Goal: Task Accomplishment & Management: Use online tool/utility

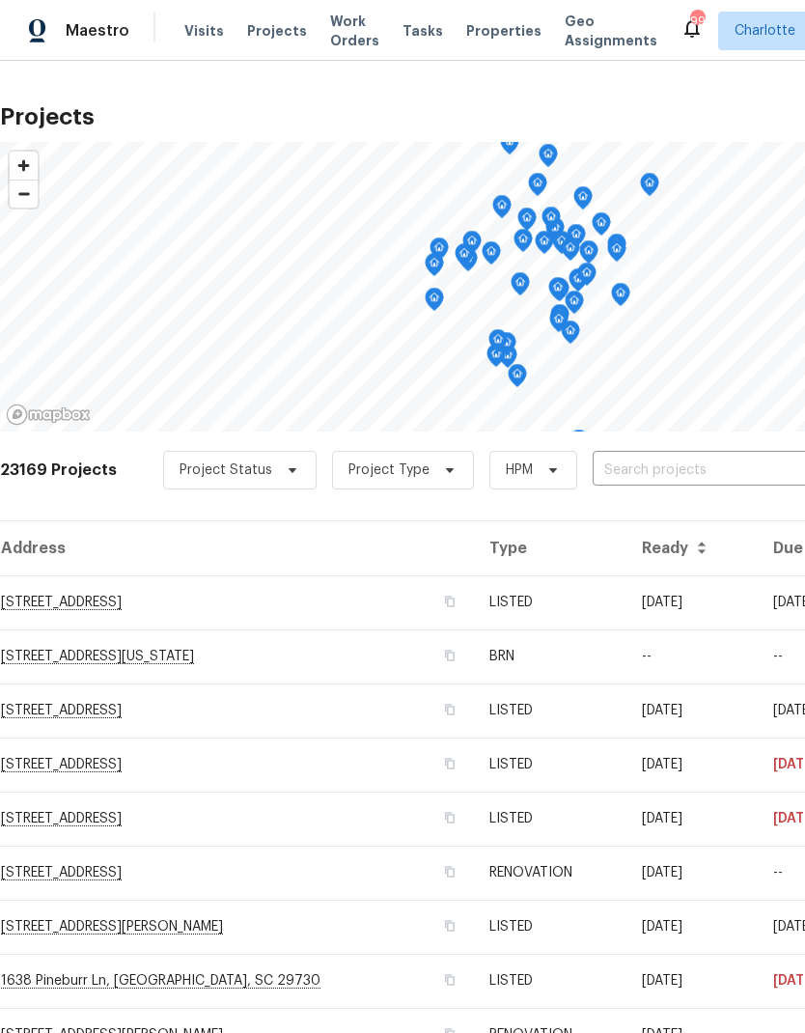
click at [742, 456] on input "text" at bounding box center [703, 471] width 221 height 30
type input "1754 pe"
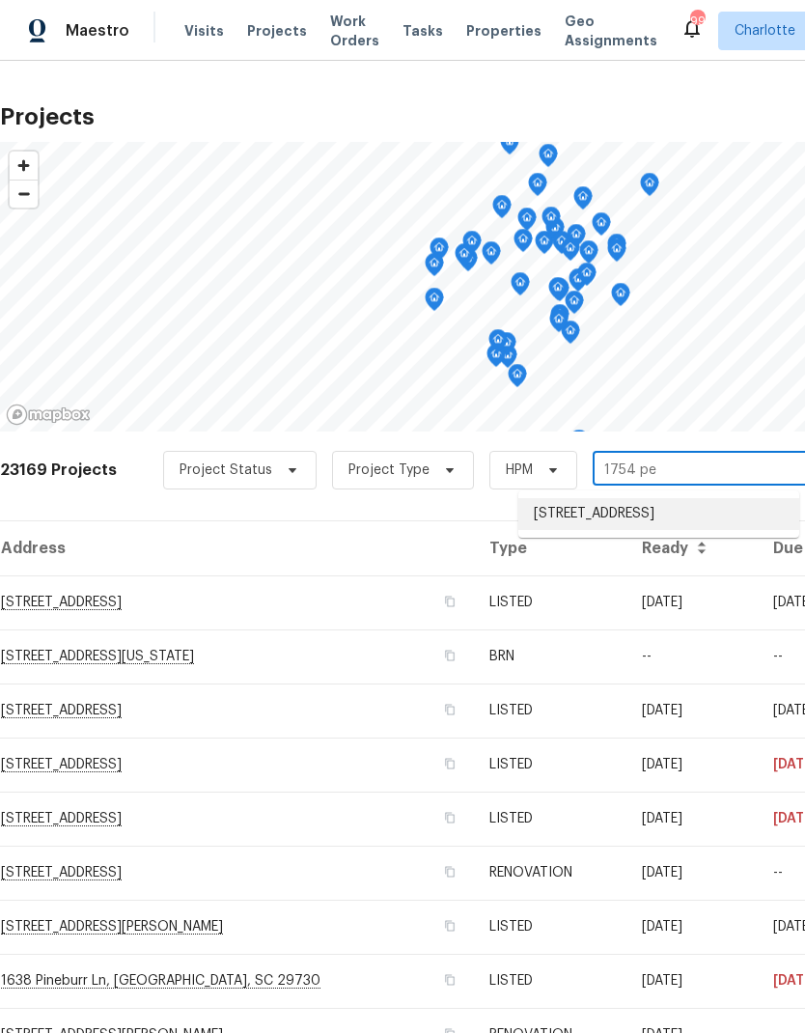
click at [688, 506] on li "[STREET_ADDRESS]" at bounding box center [658, 514] width 281 height 32
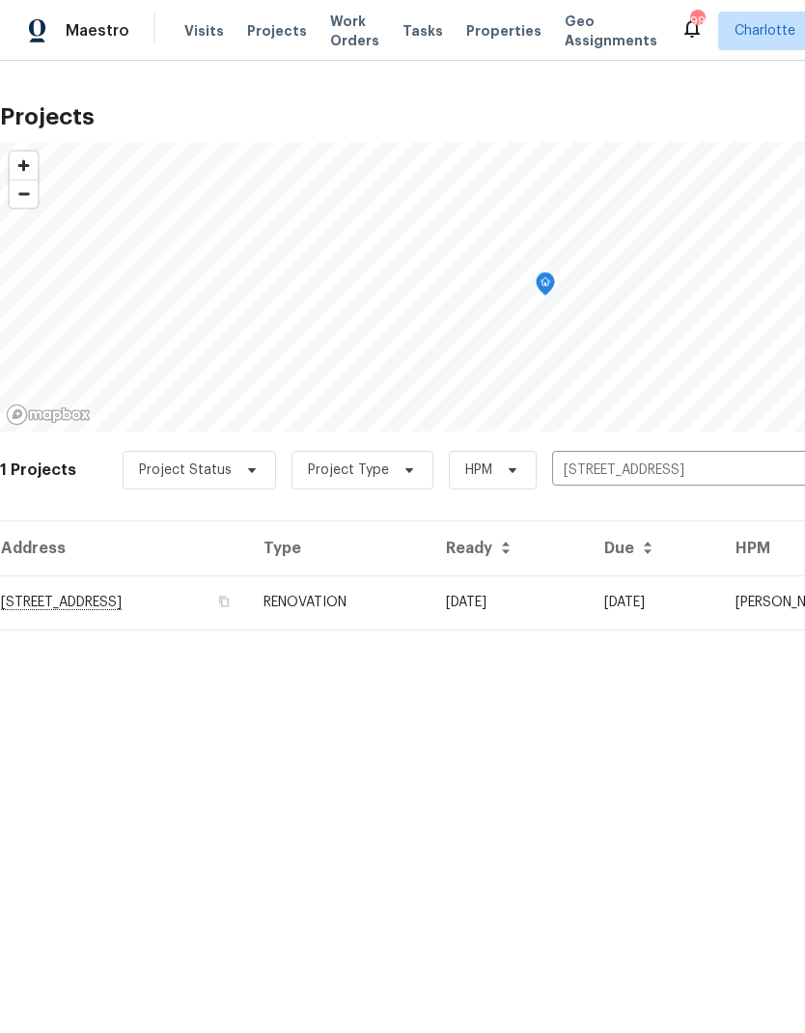
click at [84, 600] on td "[STREET_ADDRESS]" at bounding box center [124, 602] width 248 height 54
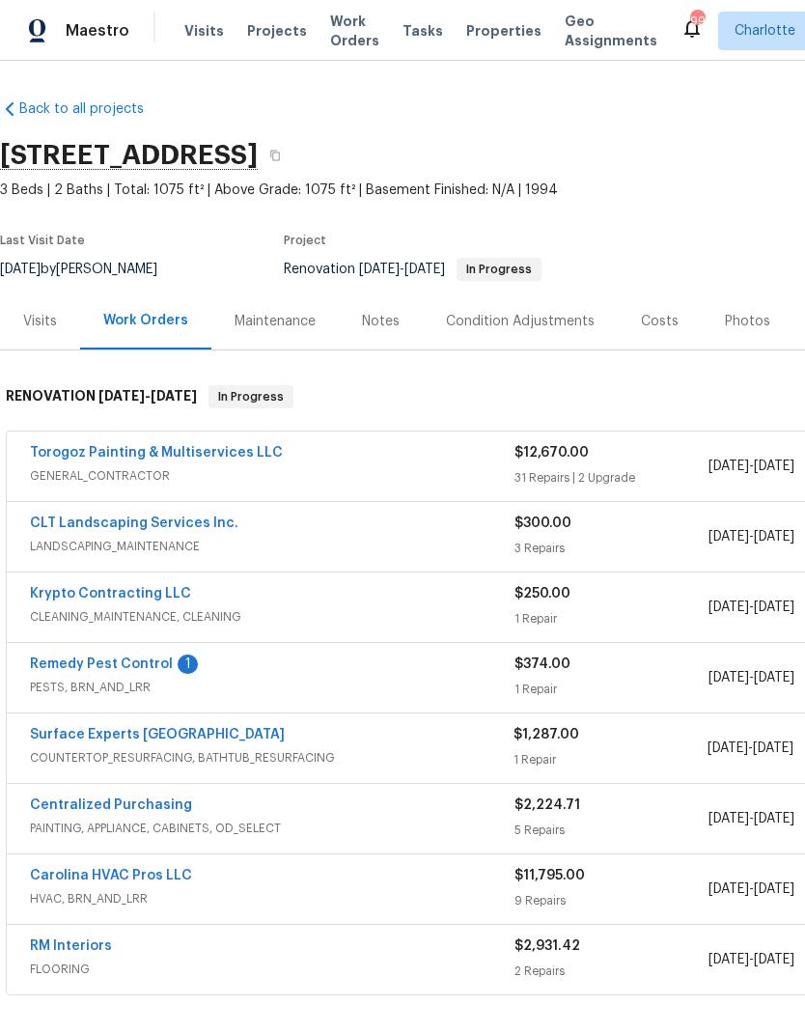
click at [67, 659] on link "Remedy Pest Control" at bounding box center [101, 665] width 143 height 14
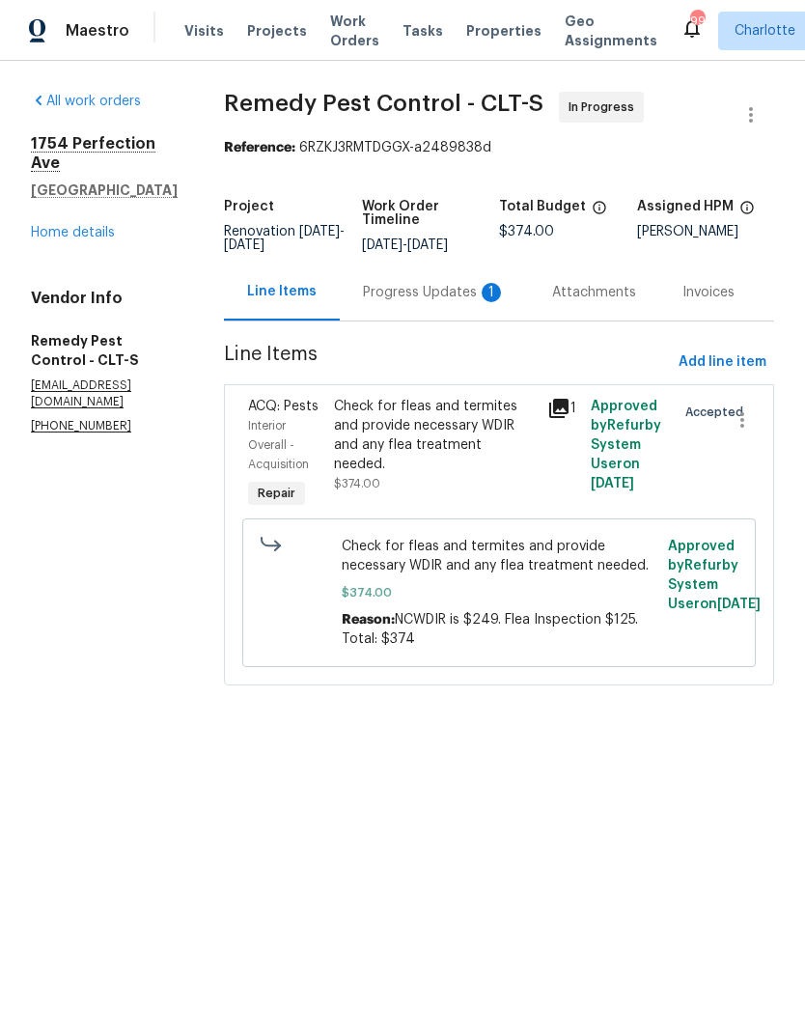
click at [445, 302] on div "Progress Updates 1" at bounding box center [434, 292] width 143 height 19
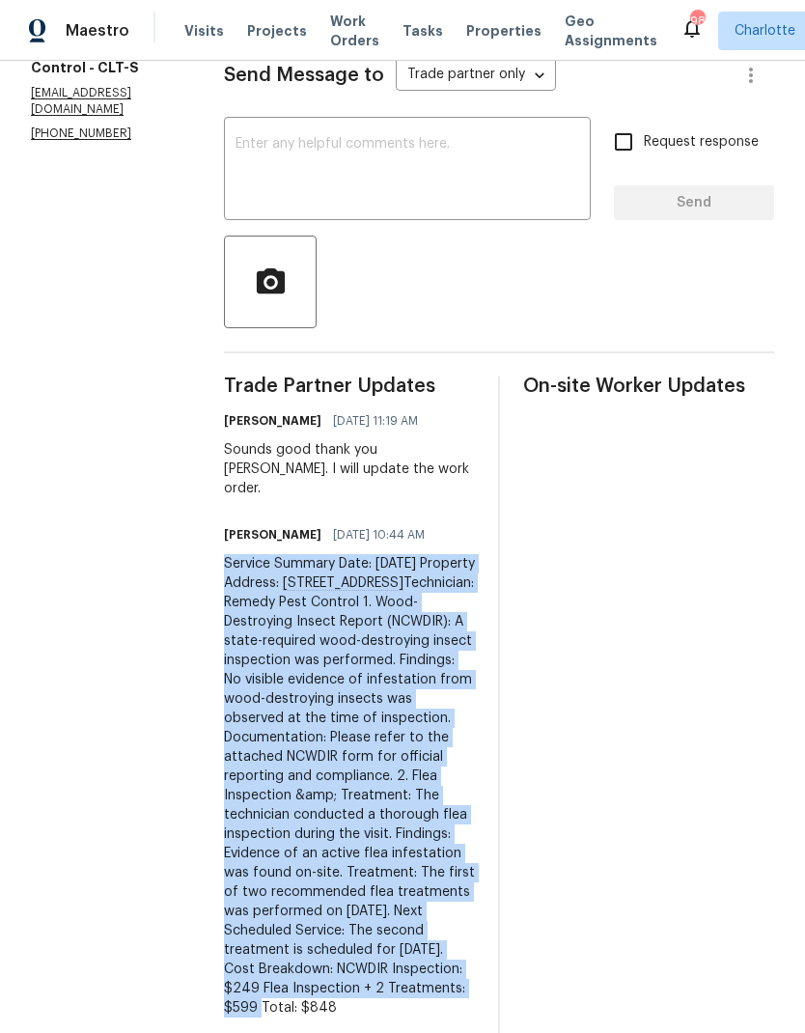
scroll to position [21, 0]
copy div "Service Summary Date: August 14, 2025 Property Address: 1754 Perfection Ave, Be…"
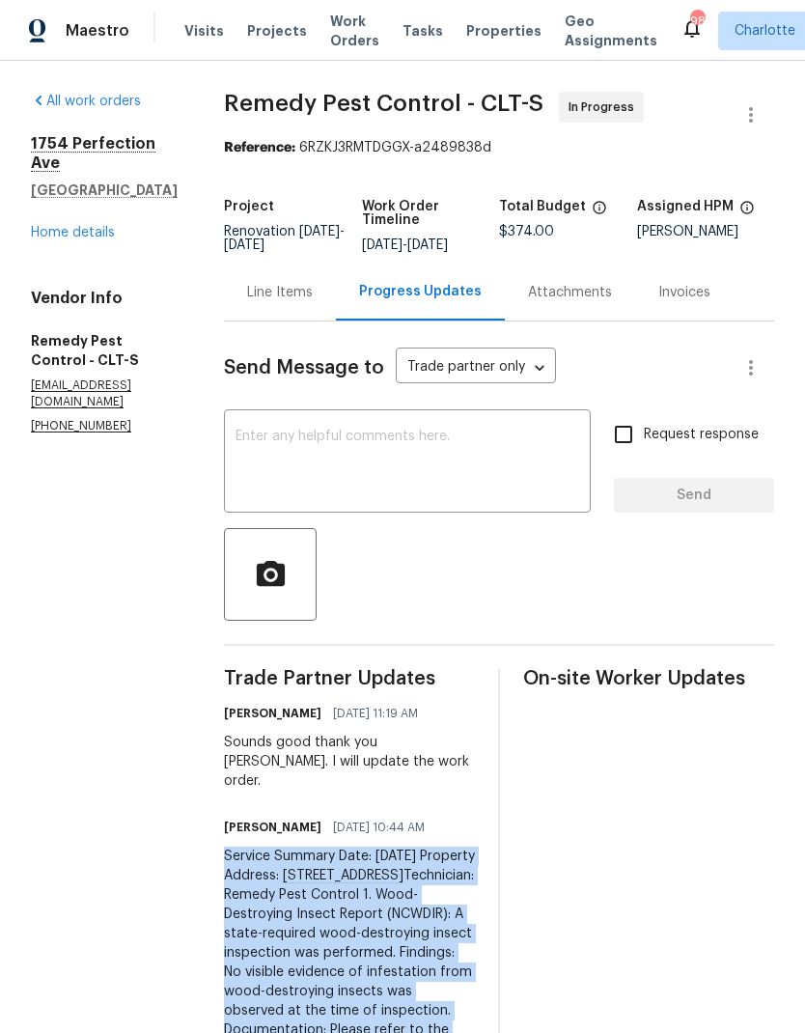
scroll to position [0, 0]
click at [247, 283] on div "Line Items" at bounding box center [280, 292] width 66 height 19
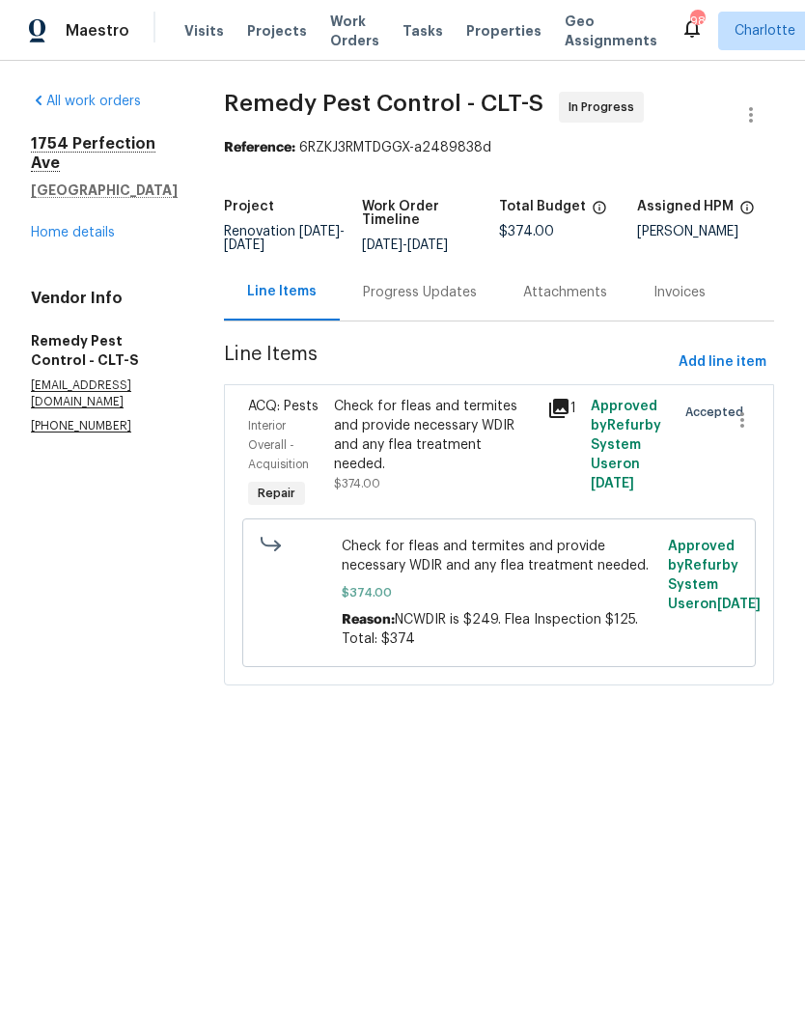
click at [342, 478] on span "$374.00" at bounding box center [357, 484] width 46 height 12
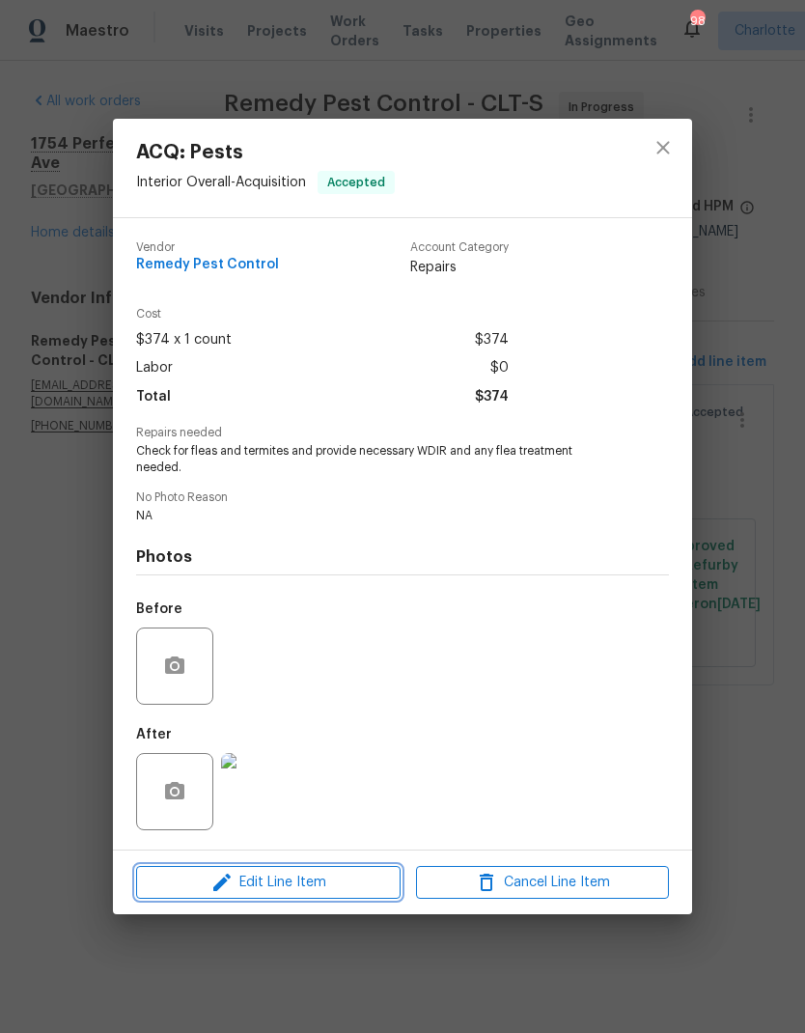
click at [216, 880] on icon "button" at bounding box center [221, 882] width 23 height 23
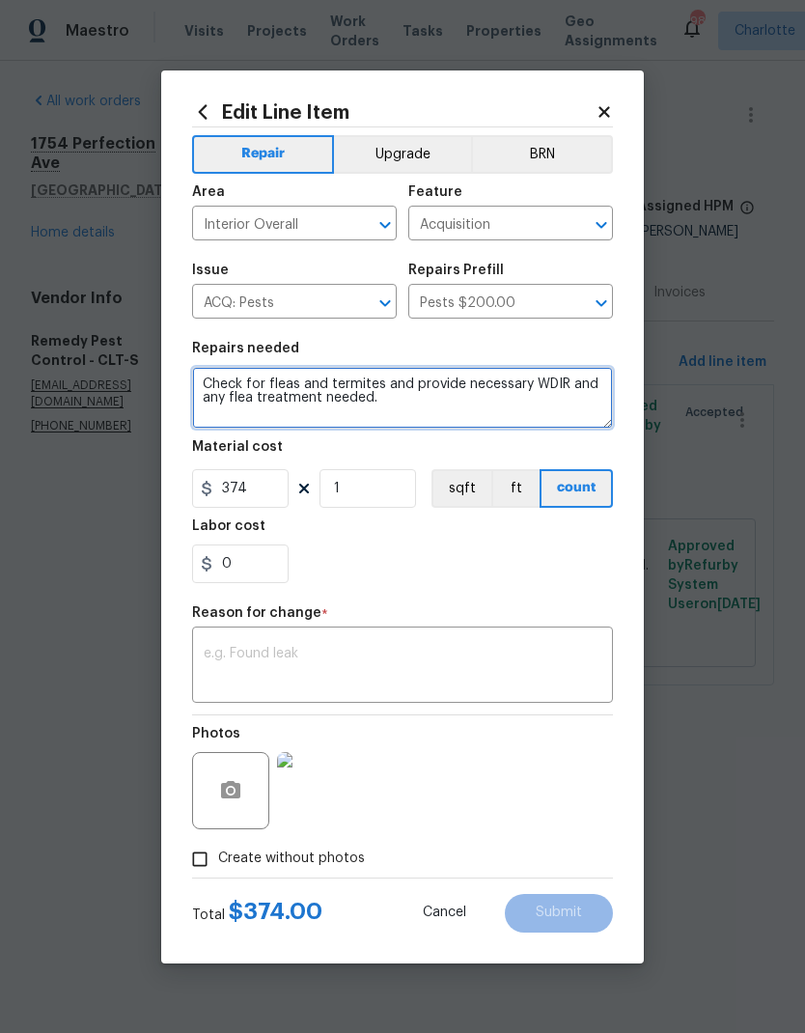
click at [220, 398] on textarea "Check for fleas and termites and provide necessary WDIR and any flea treatment …" at bounding box center [402, 398] width 421 height 62
click at [193, 388] on textarea "Check for fleas and termites and provide necessary WDIR and any flea treatment …" at bounding box center [402, 398] width 421 height 62
click at [198, 384] on textarea "Check for fleas and termites and provide necessary WDIR and any flea treatment …" at bounding box center [402, 398] width 421 height 62
click at [198, 383] on textarea "Check for fleas and termites and provide necessary WDIR and any flea treatment …" at bounding box center [402, 398] width 421 height 62
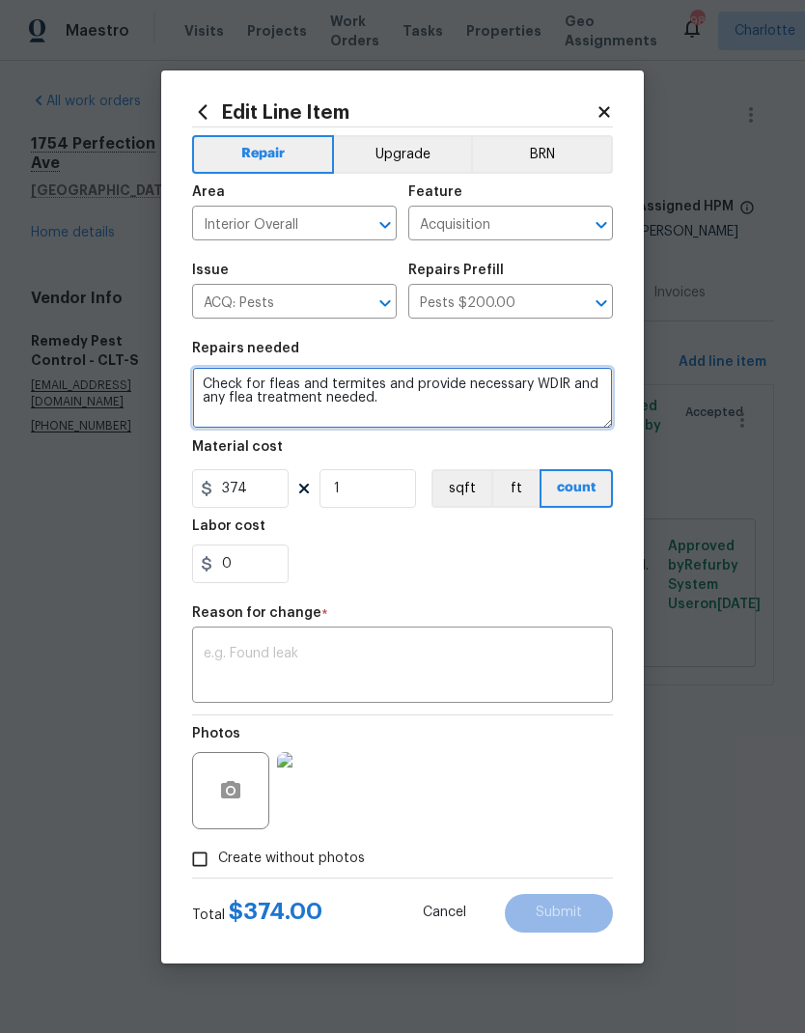
paste textarea "Service Summary Date: August 14, 2025 Property Address: 1754 Perfection Ave, Be…"
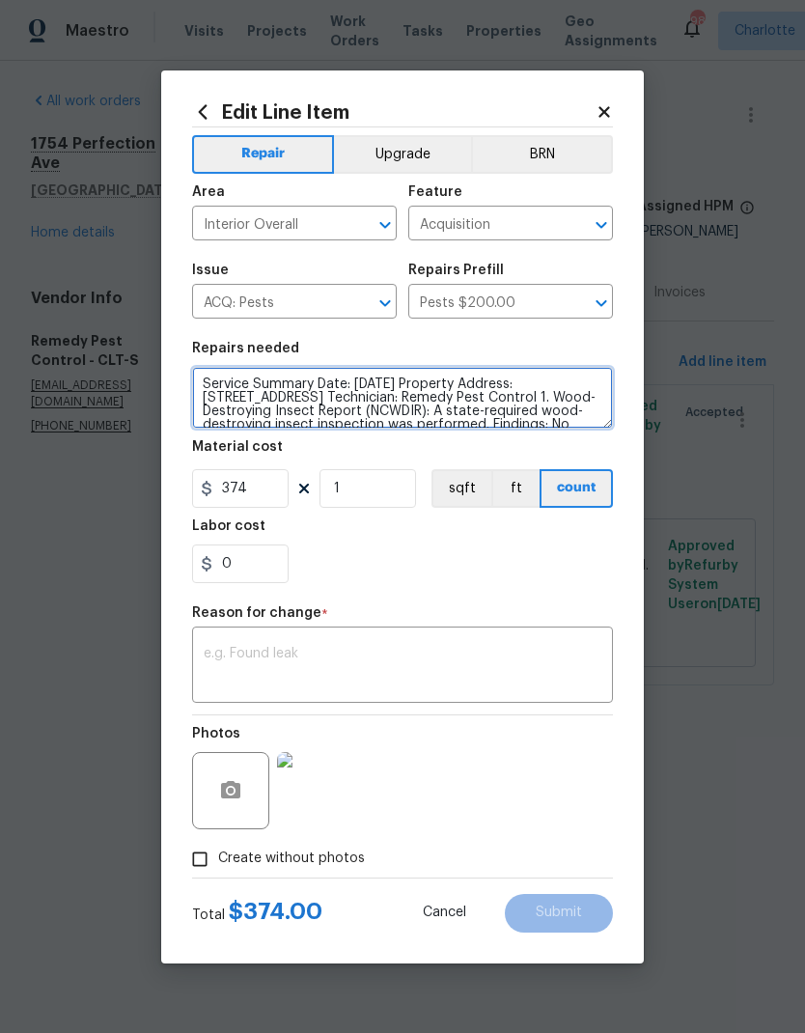
scroll to position [176, 0]
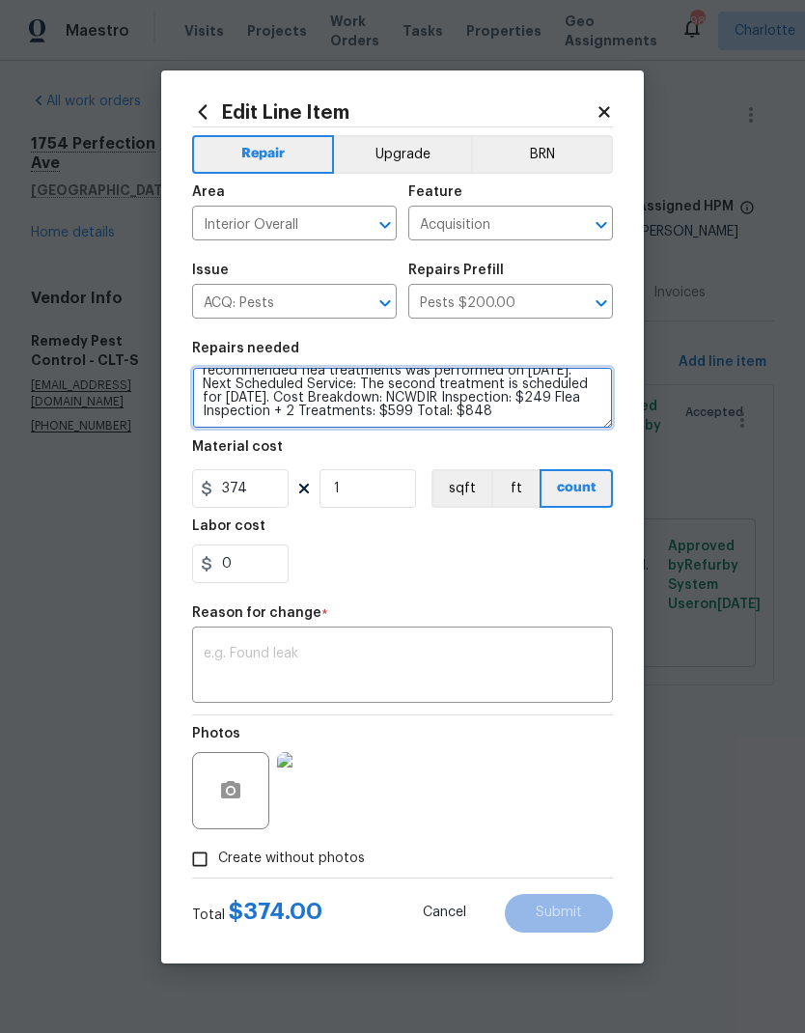
type textarea "Service Summary Date: August 14, 2025 Property Address: 1754 Perfection Ave, Be…"
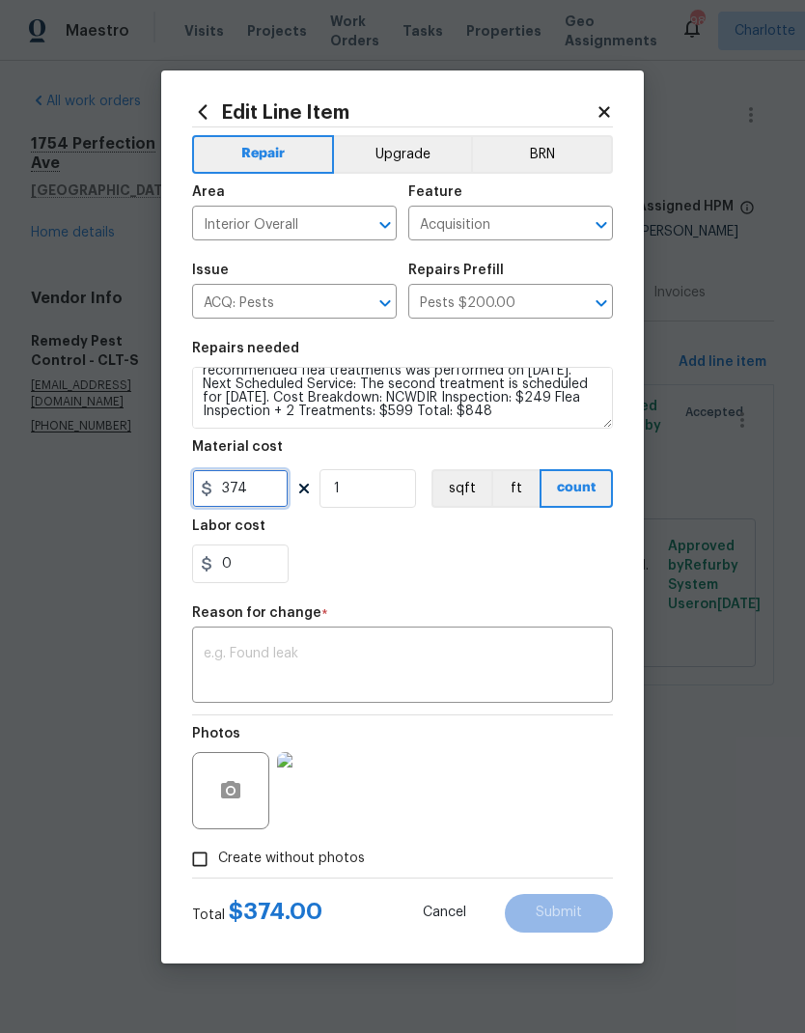
click at [244, 495] on input "374" at bounding box center [240, 488] width 97 height 39
type input "848"
click at [570, 595] on section "Repairs needed Service Summary Date: August 14, 2025 Property Address: 1754 Per…" at bounding box center [402, 462] width 421 height 265
click at [527, 671] on textarea at bounding box center [403, 667] width 398 height 41
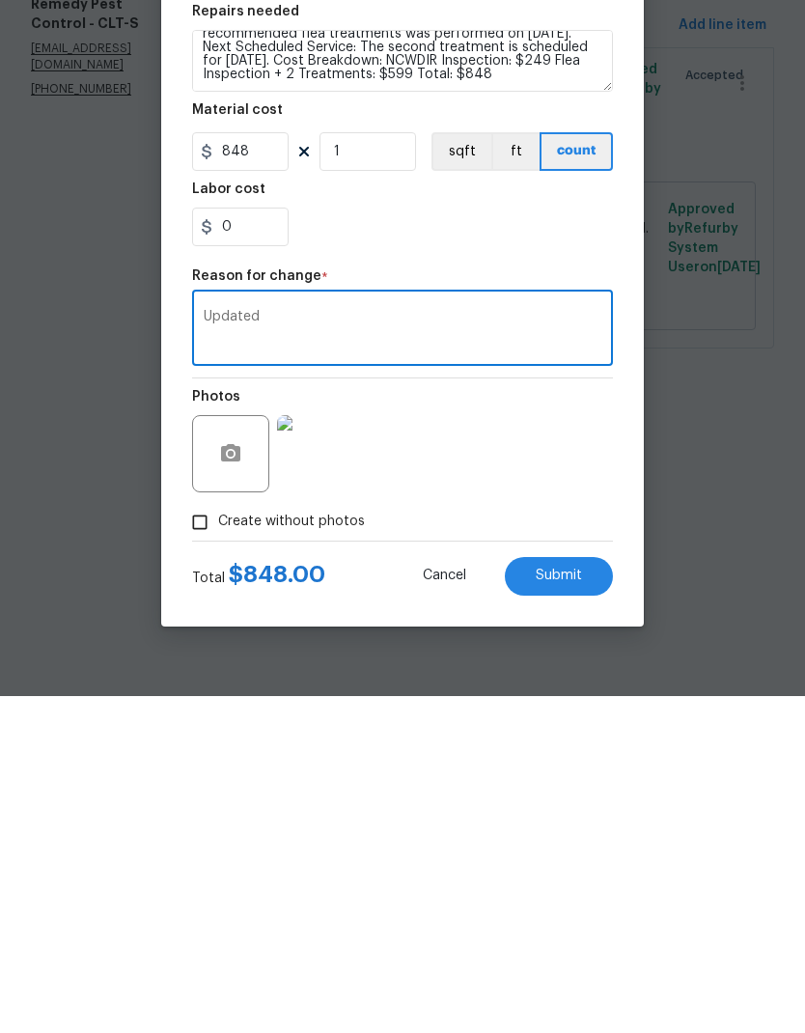
type textarea "Updated"
click at [574, 715] on div "Photos" at bounding box center [402, 778] width 421 height 126
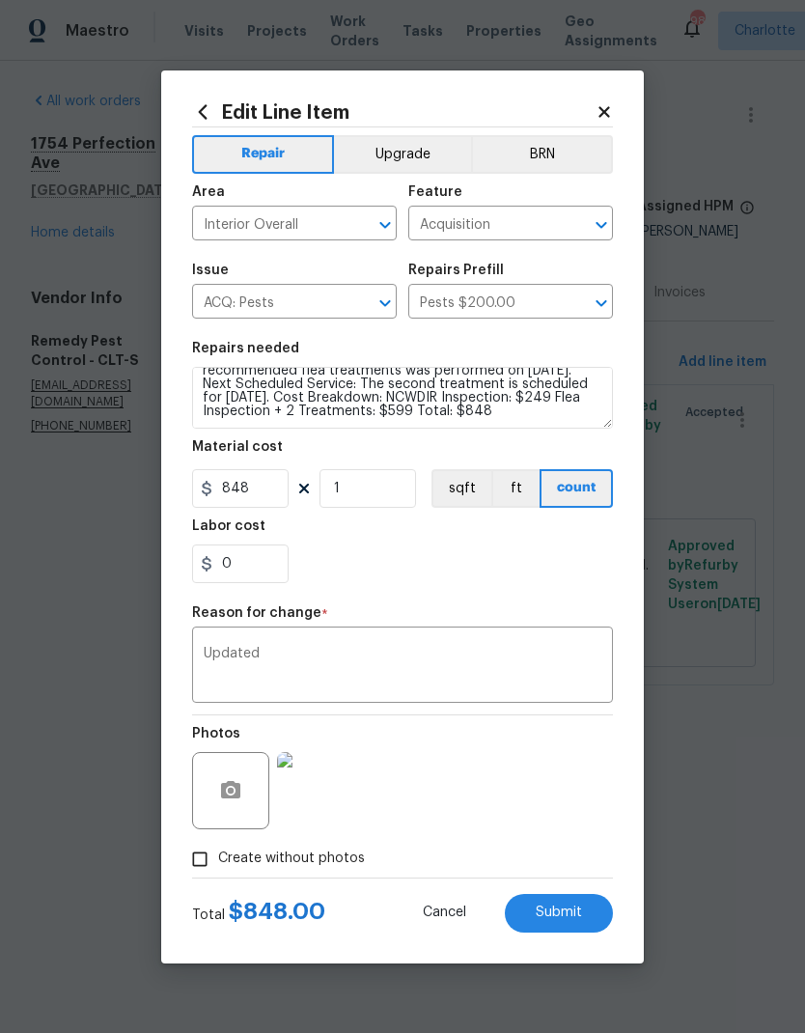
click at [570, 922] on button "Submit" at bounding box center [559, 913] width 108 height 39
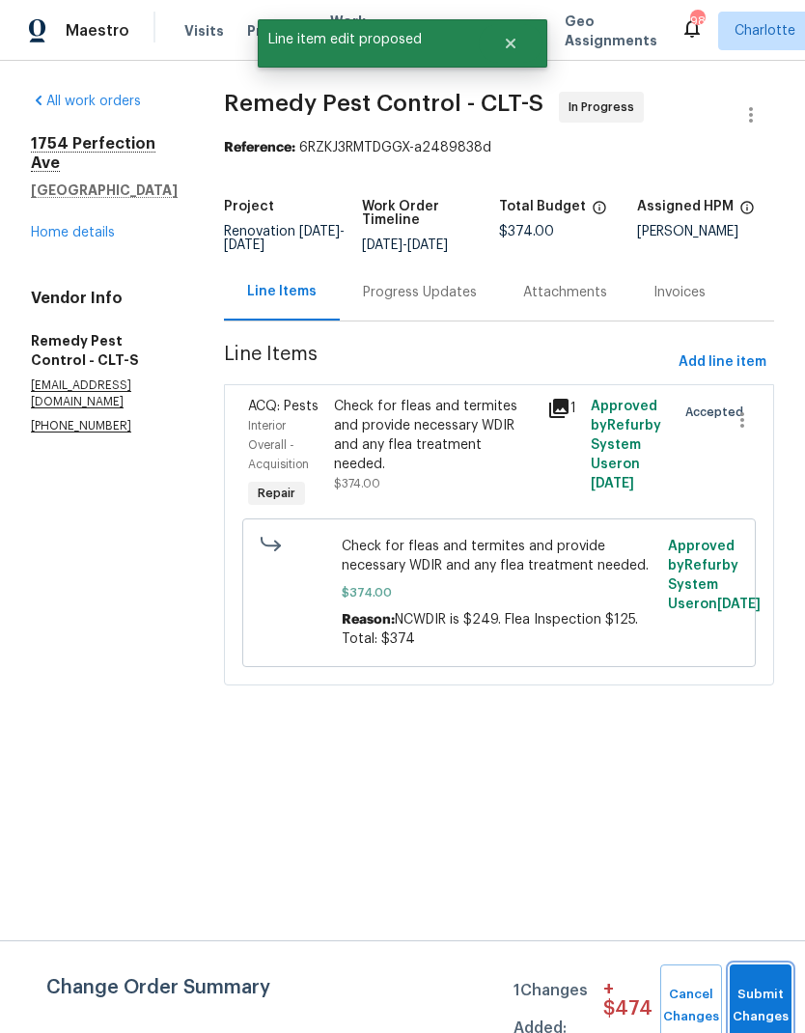
click at [756, 994] on button "Submit Changes" at bounding box center [761, 1006] width 62 height 83
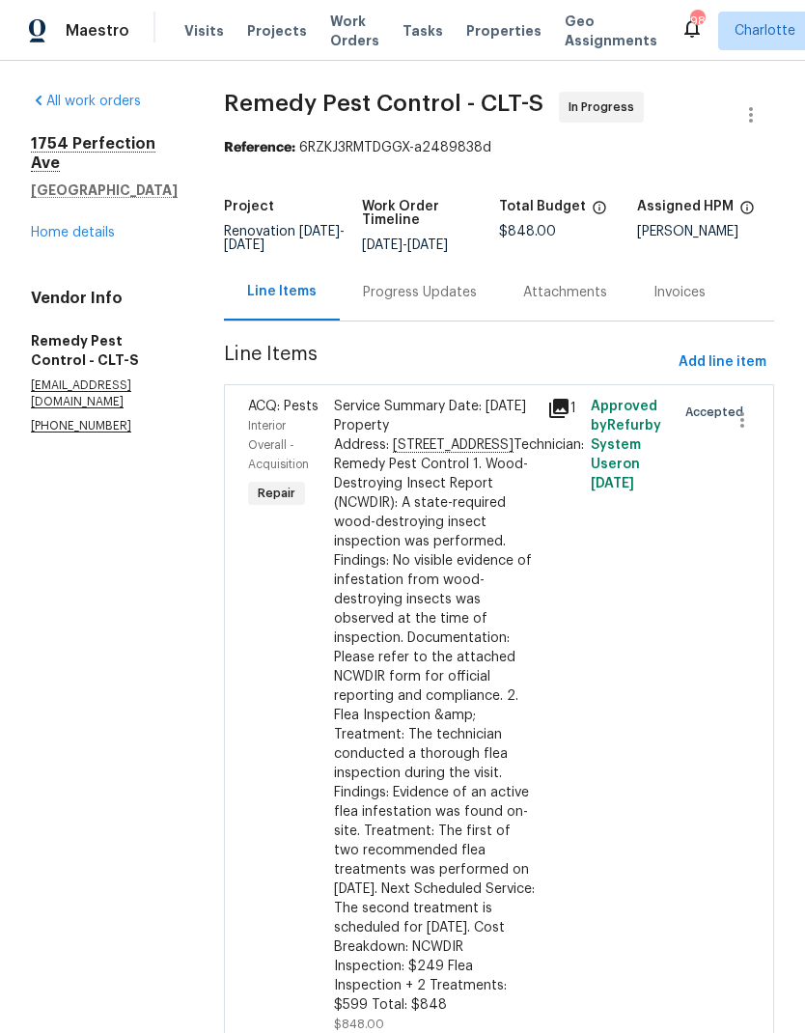
click at [50, 239] on link "Home details" at bounding box center [73, 233] width 84 height 14
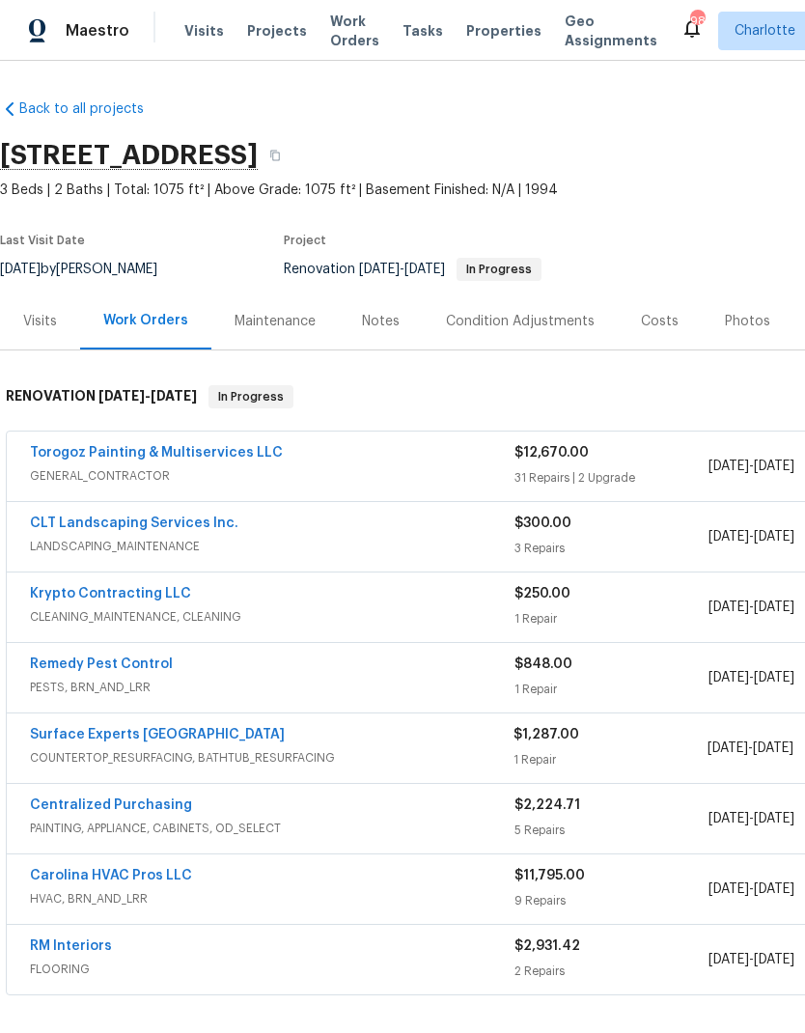
click at [396, 322] on div "Notes" at bounding box center [381, 321] width 84 height 57
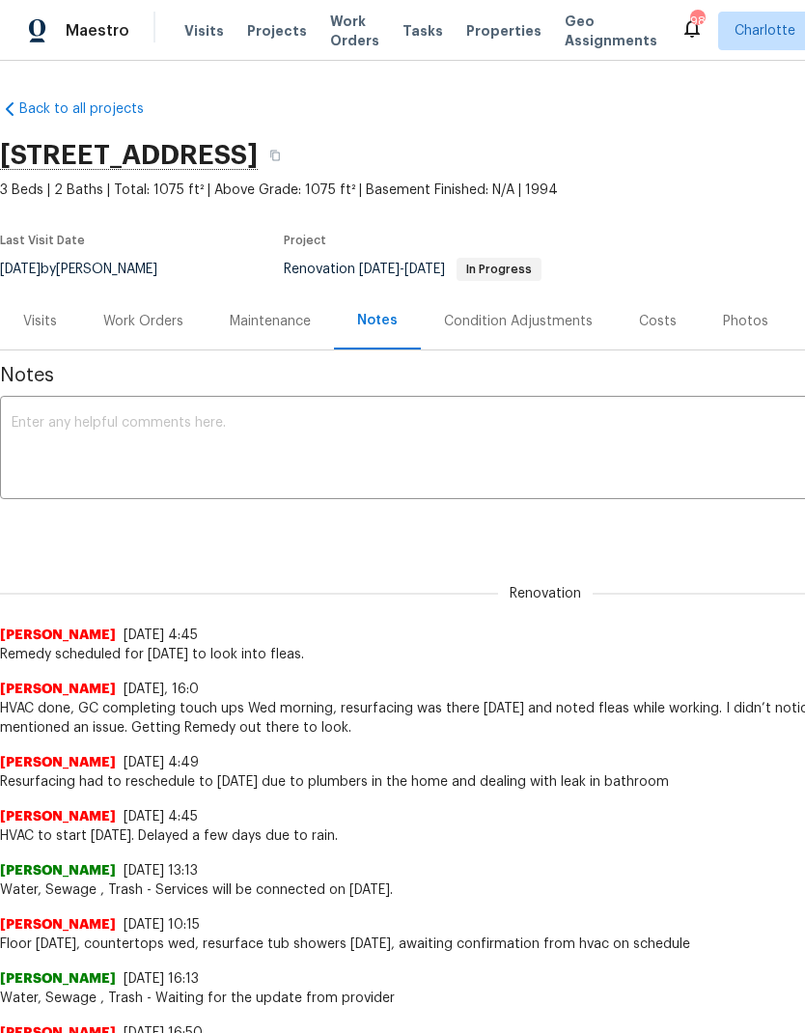
click at [624, 464] on textarea at bounding box center [546, 450] width 1068 height 68
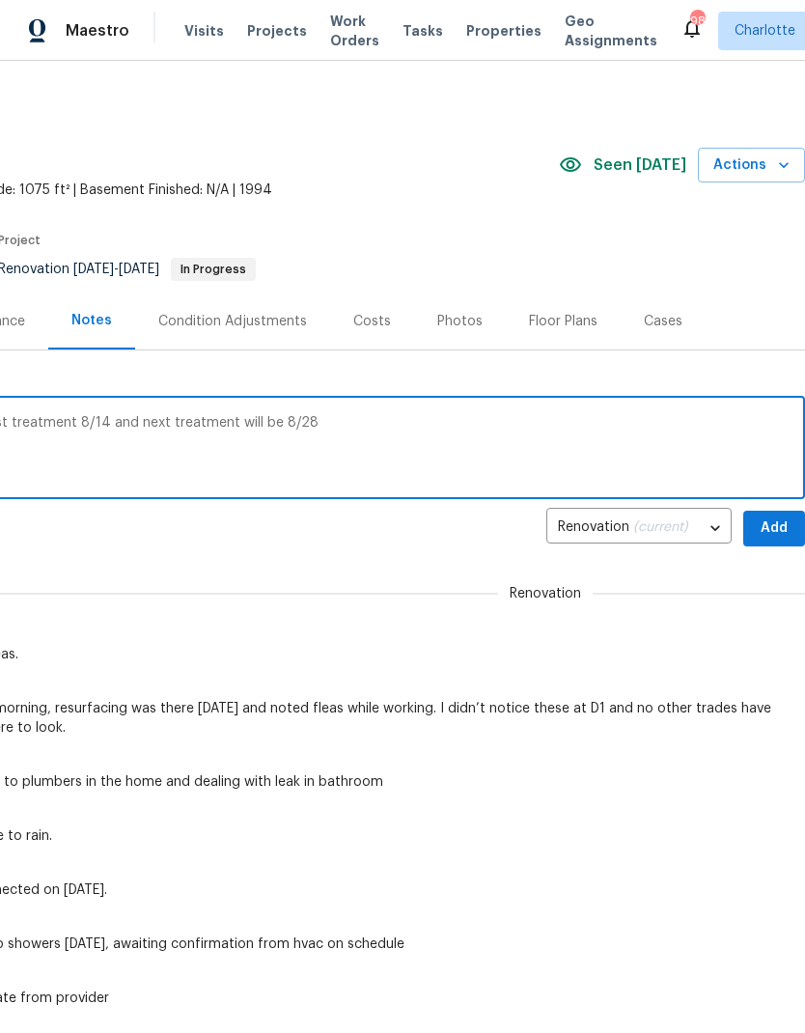
scroll to position [0, 286]
type textarea "[PERSON_NAME] confirmed, remedy did first treatment 8/14 and next treatment wil…"
click at [777, 526] on span "Add" at bounding box center [774, 529] width 31 height 24
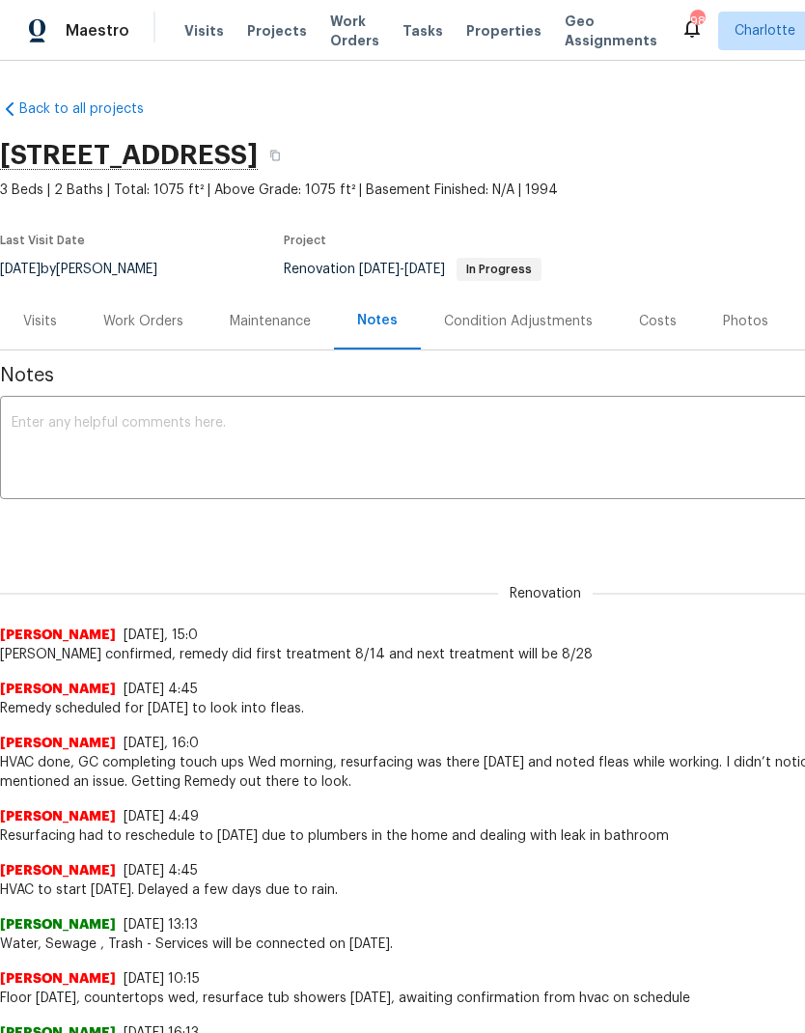
scroll to position [0, -1]
click at [126, 316] on div "Work Orders" at bounding box center [143, 321] width 80 height 19
